Goal: Communication & Community: Participate in discussion

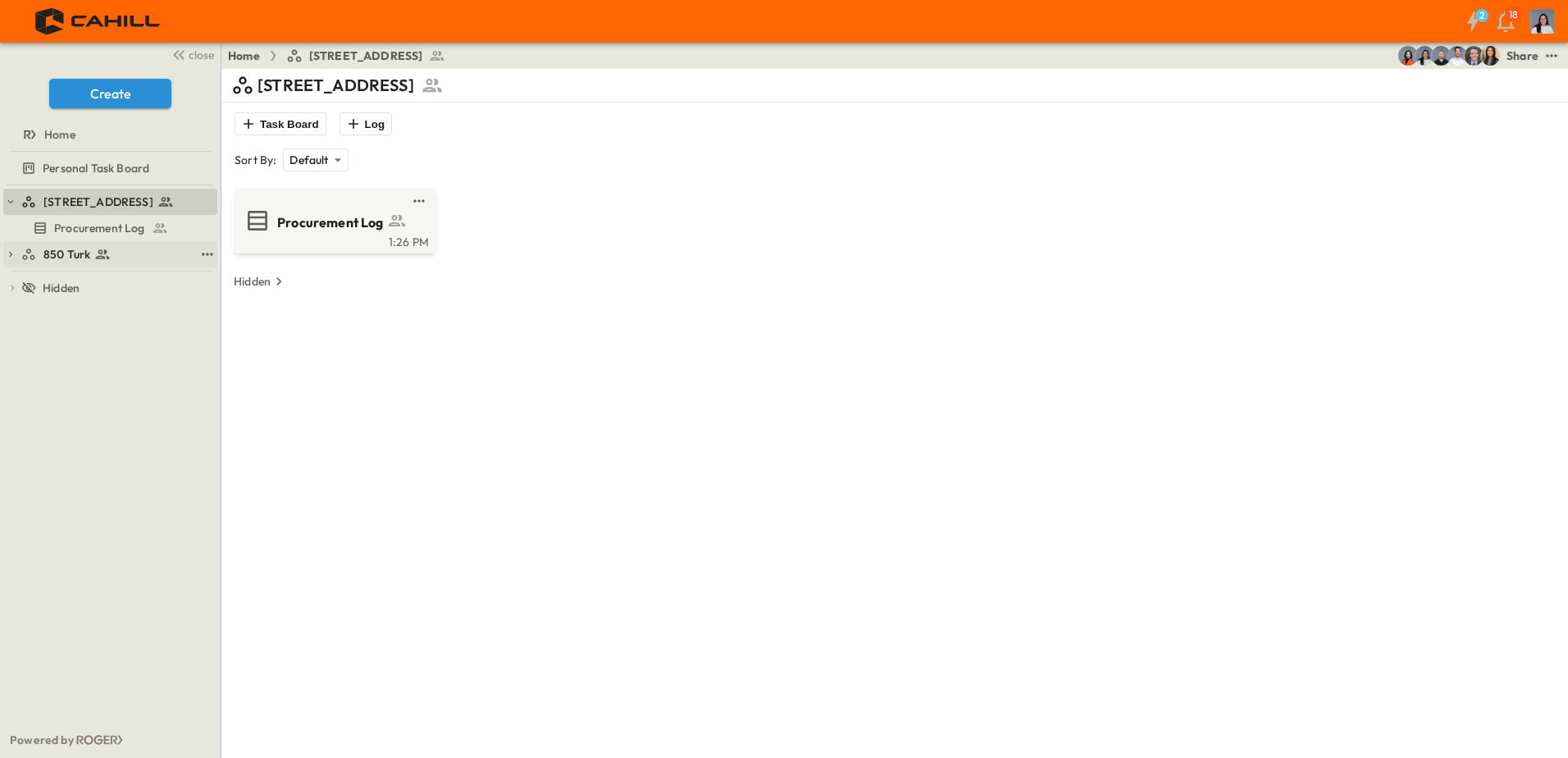
click at [97, 258] on icon at bounding box center [103, 255] width 14 height 10
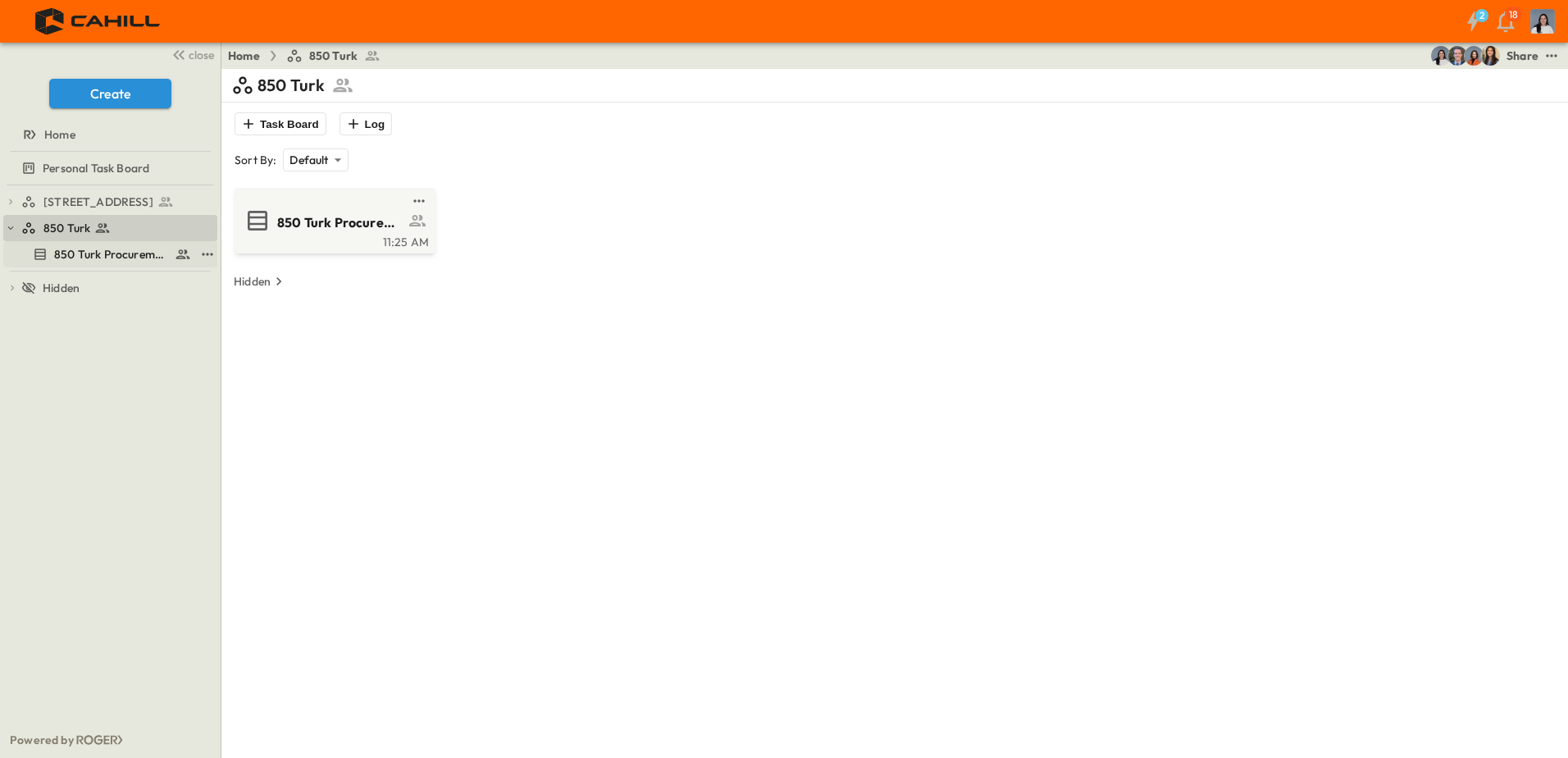
click at [97, 258] on span "850 Turk Procurement Log" at bounding box center [110, 254] width 114 height 16
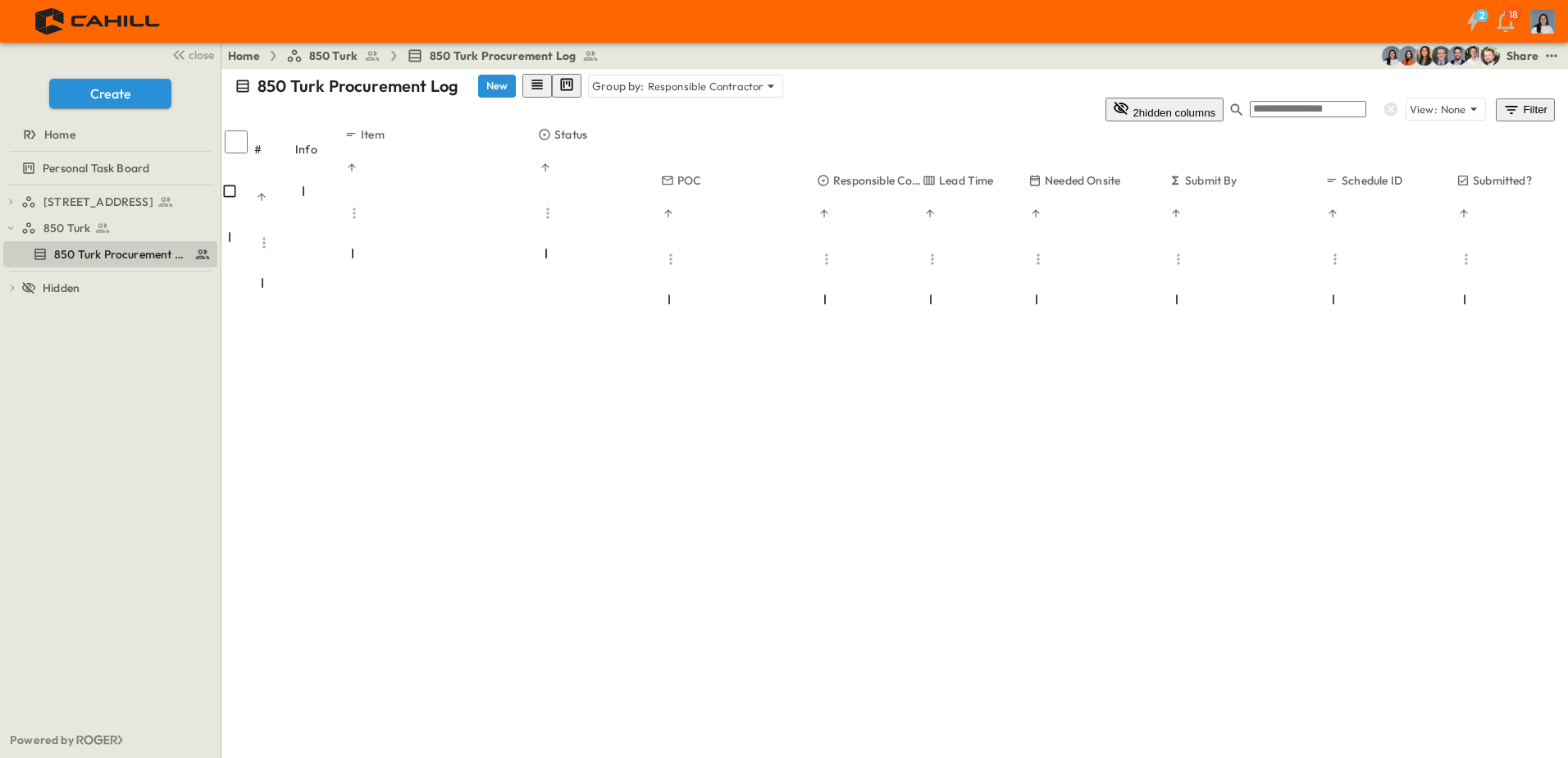
scroll to position [7513, 0]
